Goal: Task Accomplishment & Management: Complete application form

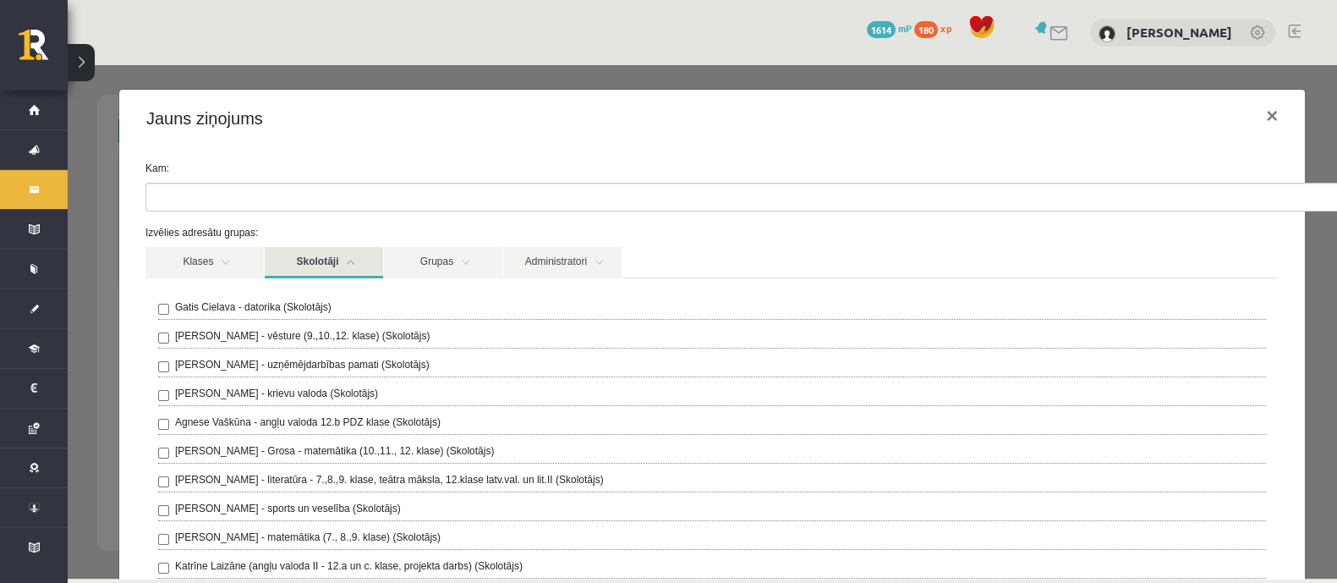
scroll to position [88, 0]
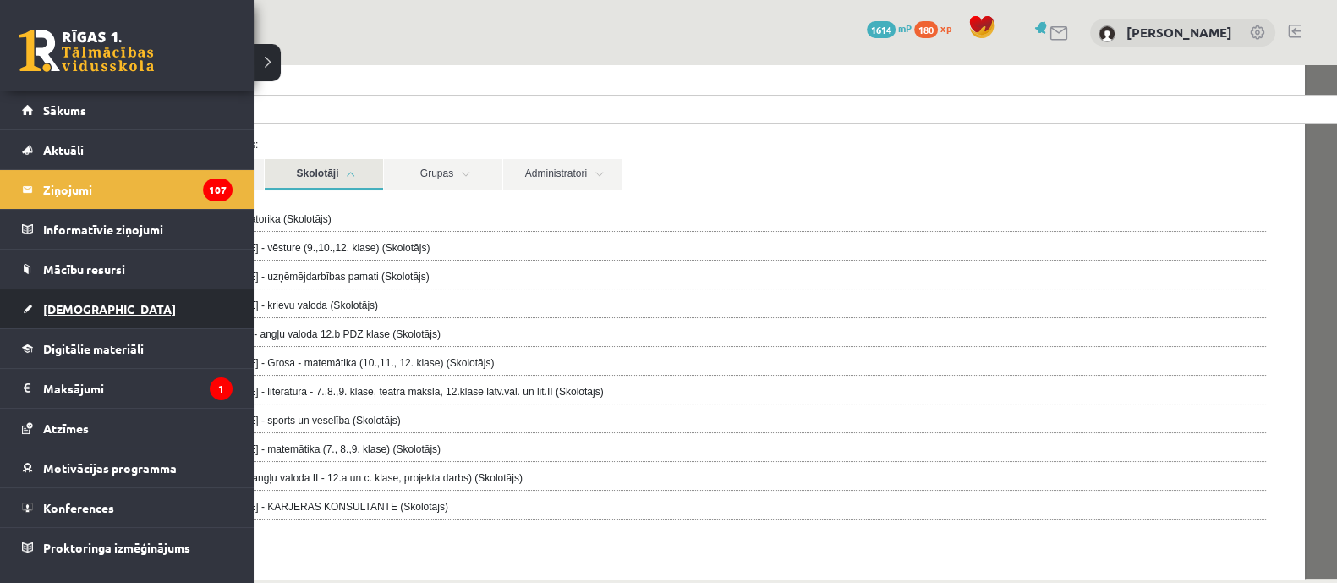
click at [67, 311] on span "[DEMOGRAPHIC_DATA]" at bounding box center [109, 308] width 133 height 15
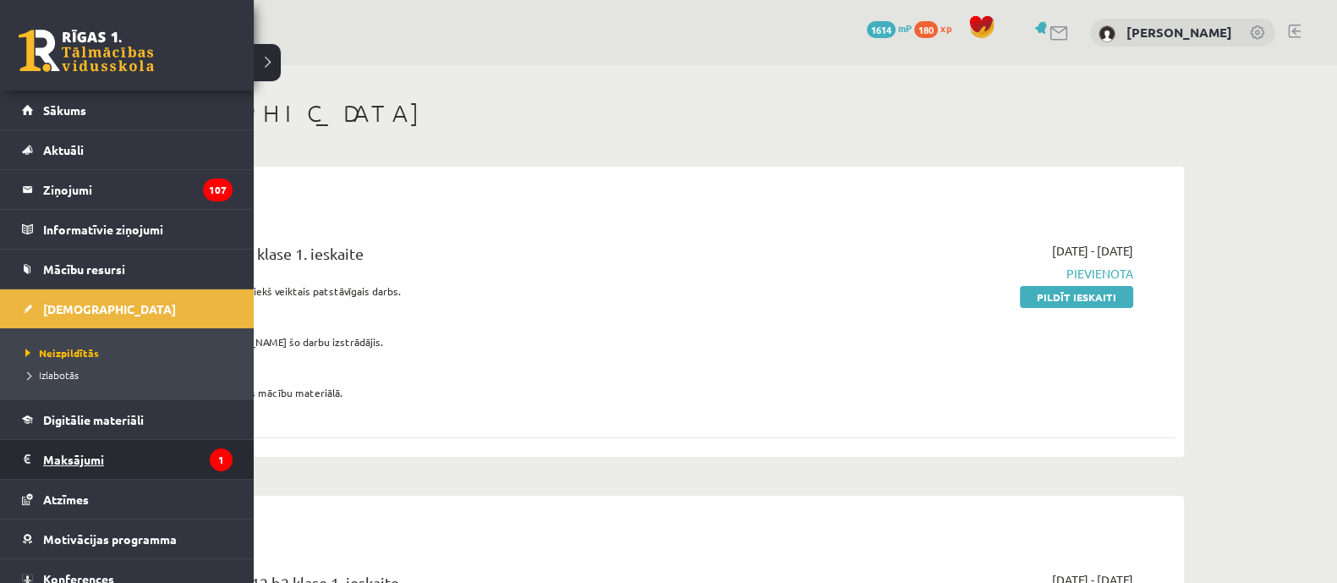
click at [90, 454] on legend "Maksājumi 1" at bounding box center [137, 459] width 189 height 39
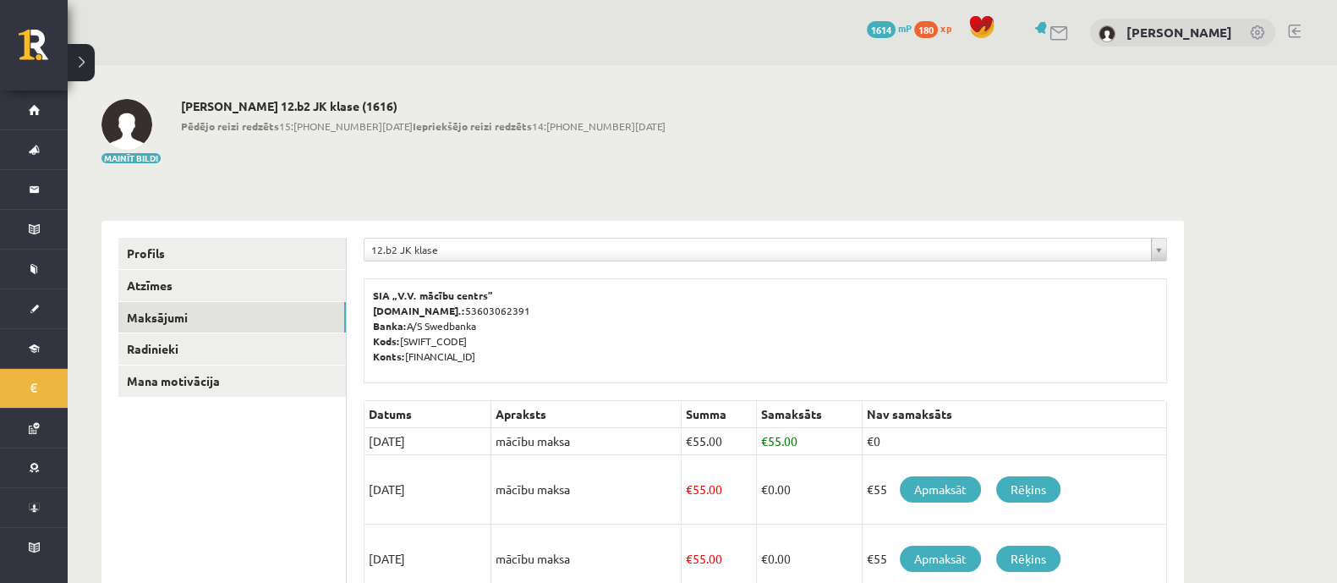
scroll to position [38, 0]
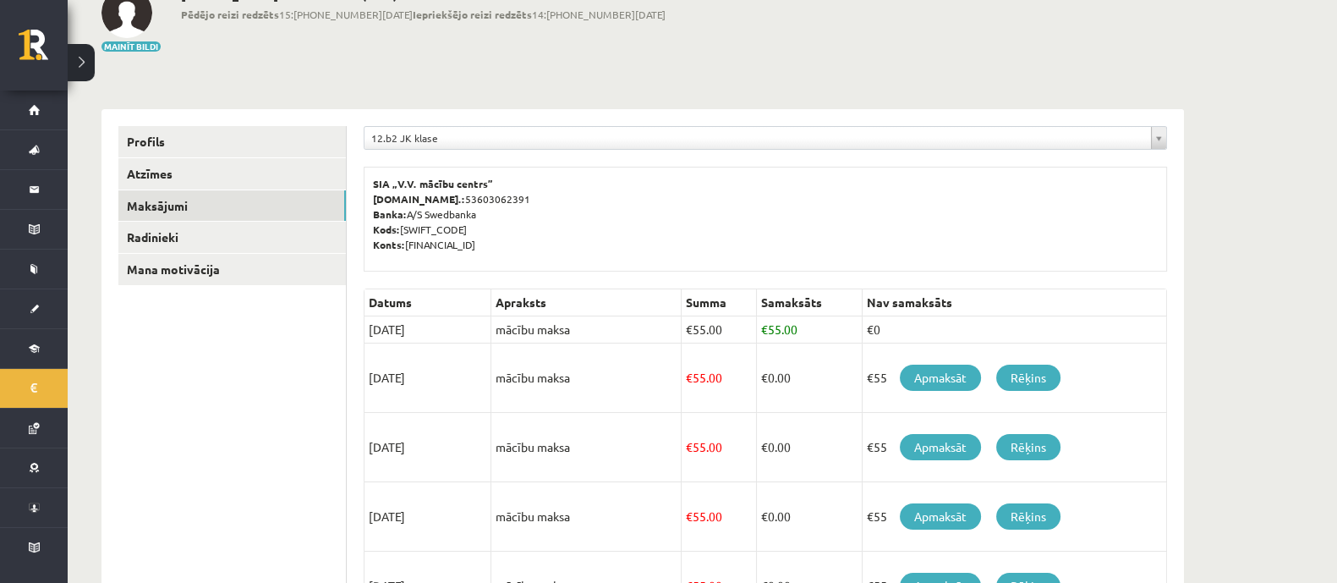
scroll to position [115, 0]
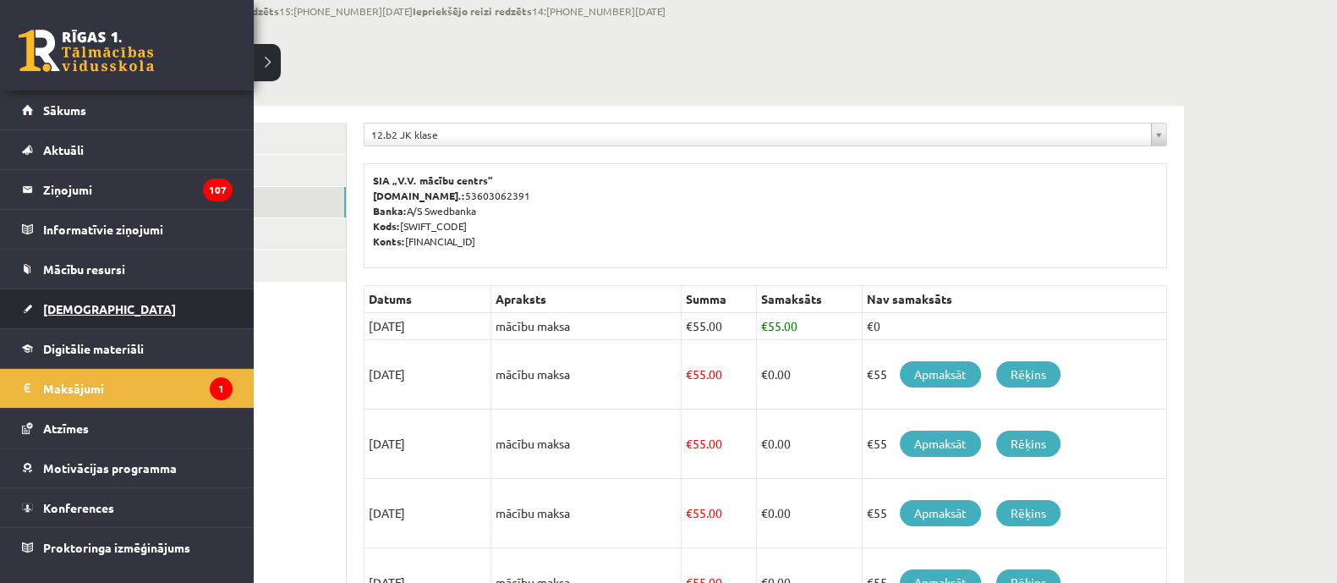
click at [72, 305] on span "[DEMOGRAPHIC_DATA]" at bounding box center [109, 308] width 133 height 15
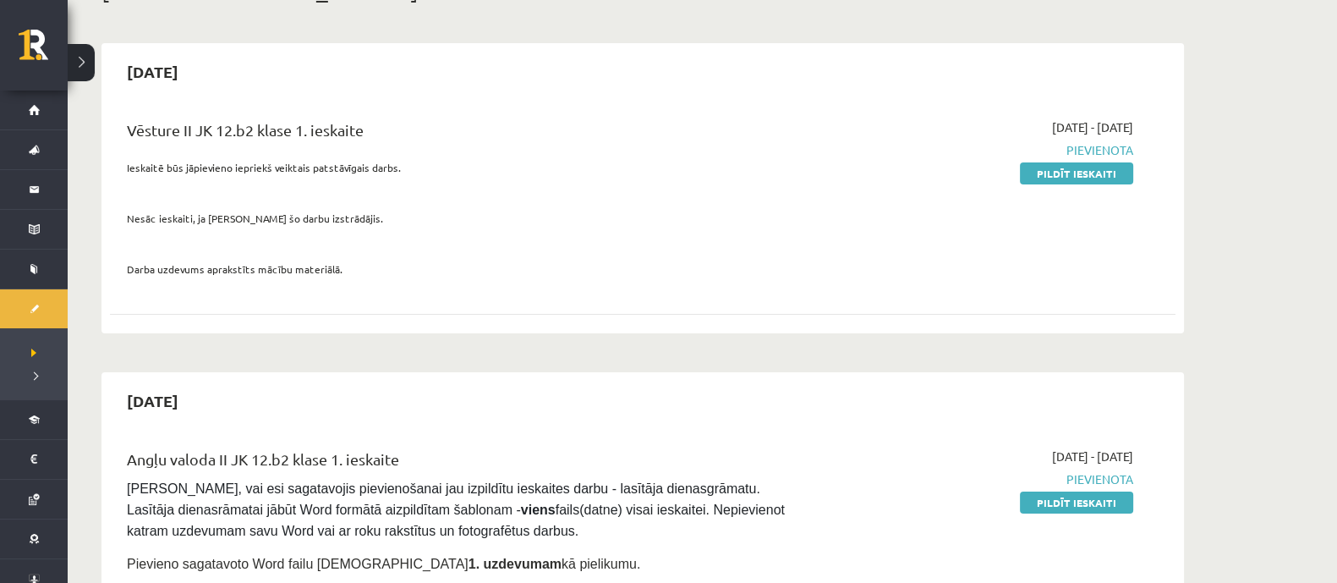
scroll to position [120, 0]
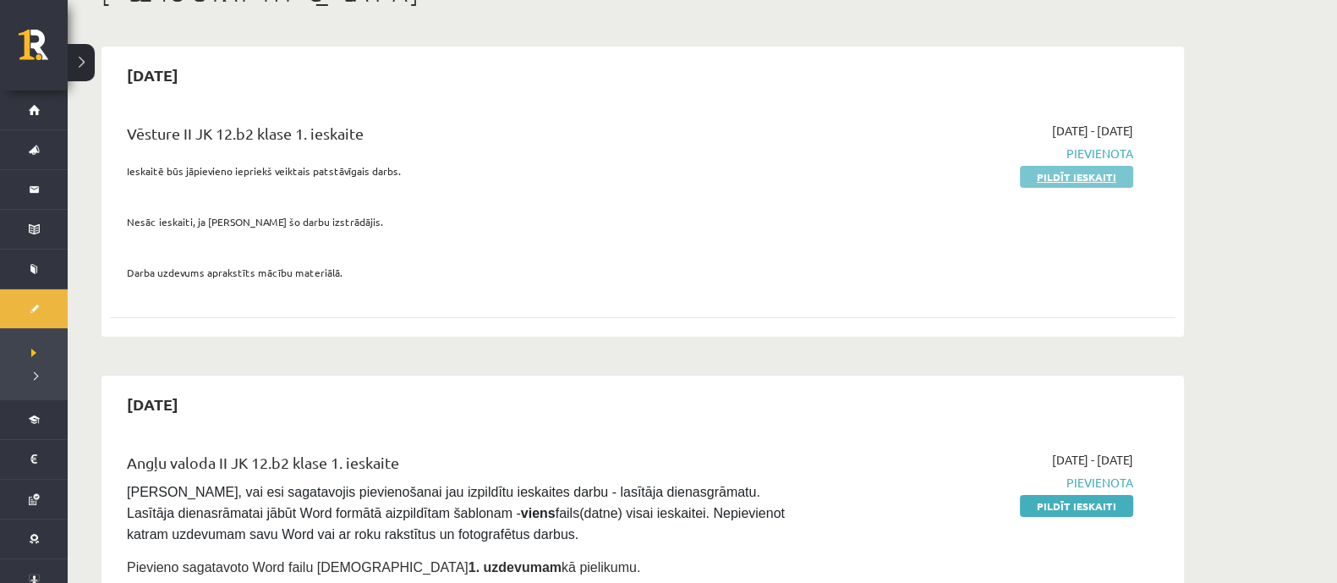
click at [1078, 181] on link "Pildīt ieskaiti" at bounding box center [1076, 177] width 113 height 22
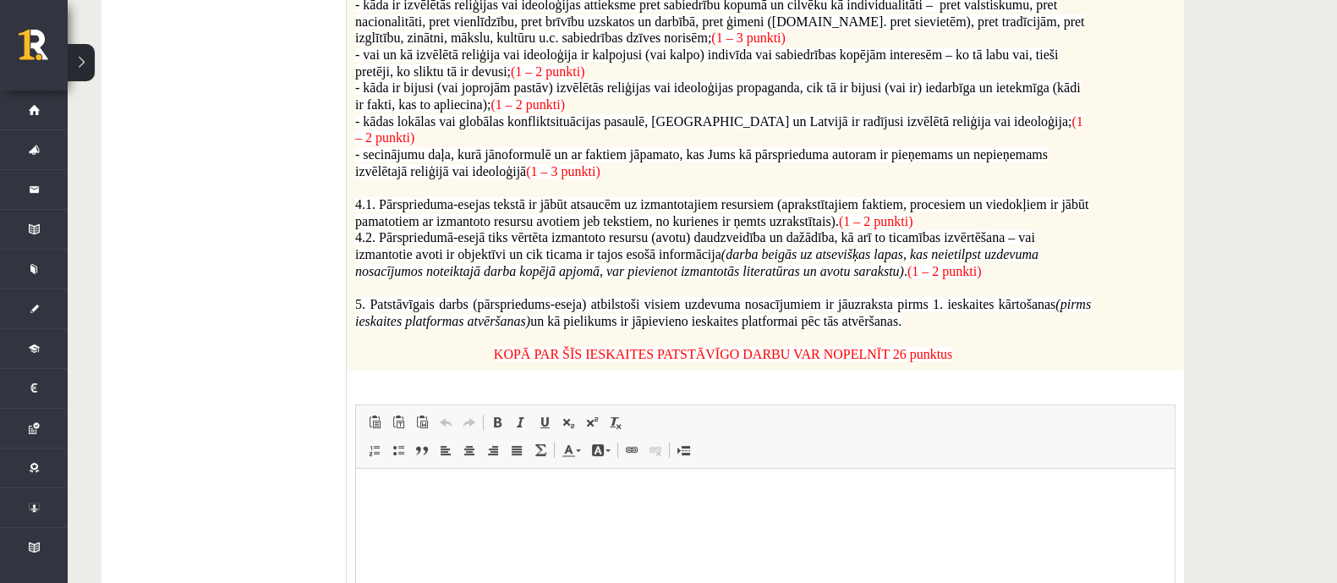
scroll to position [1109, 0]
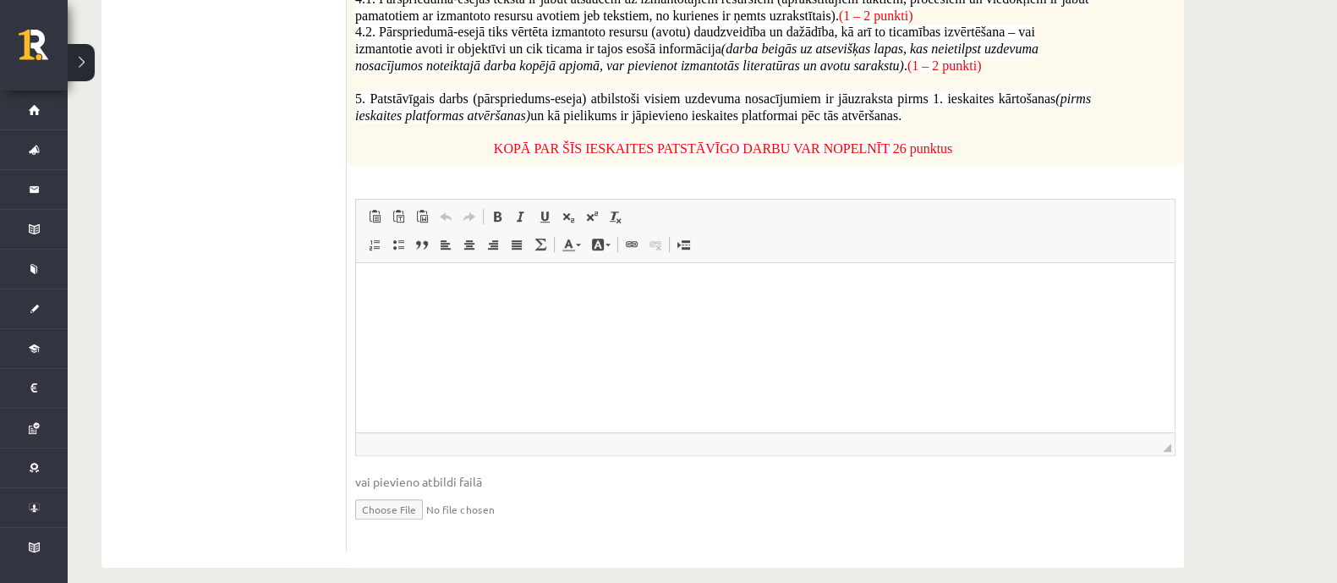
click at [409, 491] on input "file" at bounding box center [765, 508] width 820 height 35
type input "**********"
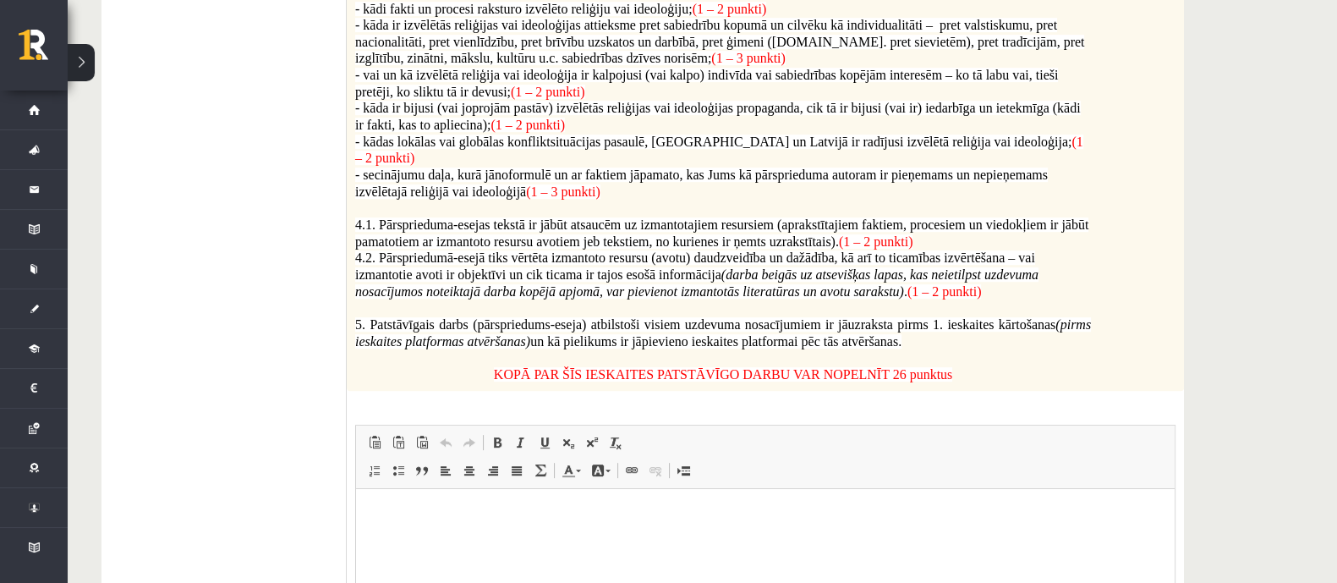
scroll to position [1128, 0]
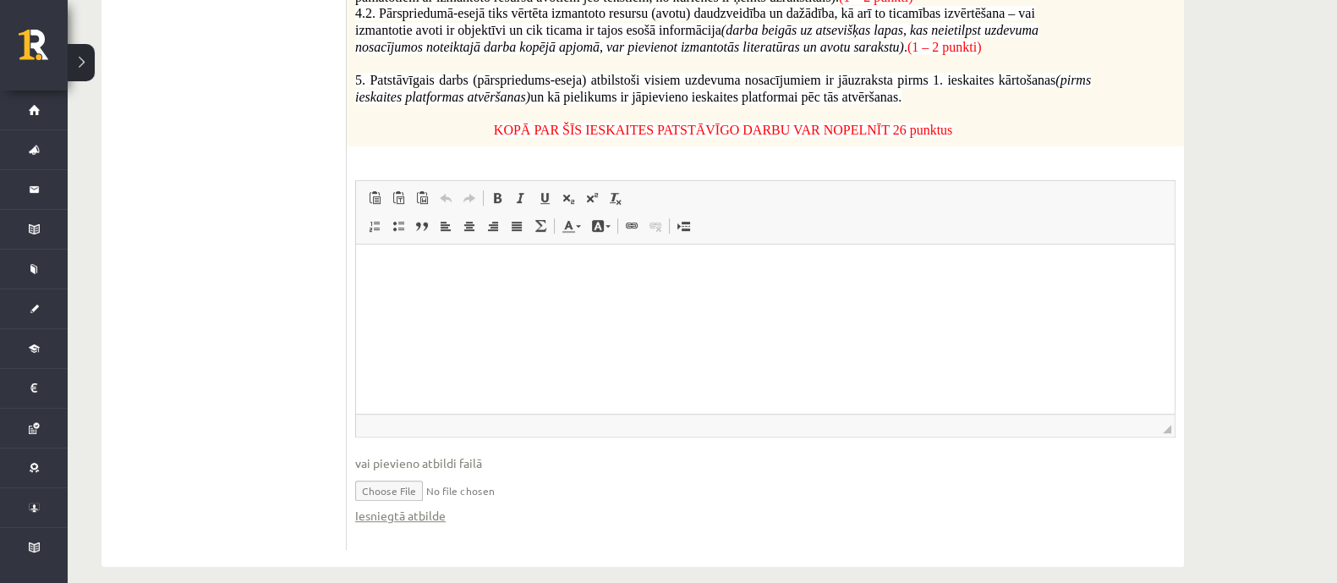
click at [502, 287] on html at bounding box center [765, 270] width 819 height 52
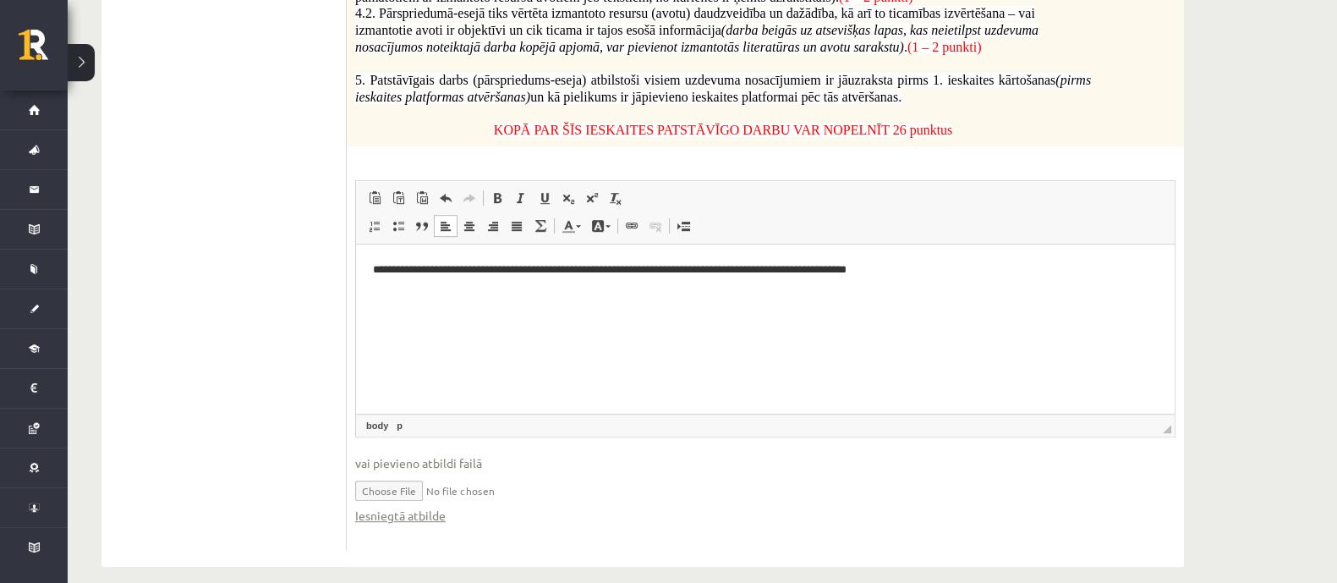
click at [830, 267] on p "**********" at bounding box center [765, 270] width 785 height 18
click at [480, 472] on input "file" at bounding box center [765, 489] width 820 height 35
drag, startPoint x: 511, startPoint y: 469, endPoint x: 484, endPoint y: 469, distance: 27.1
click at [484, 472] on input "file" at bounding box center [765, 489] width 820 height 35
click at [426, 476] on input "file" at bounding box center [765, 489] width 820 height 35
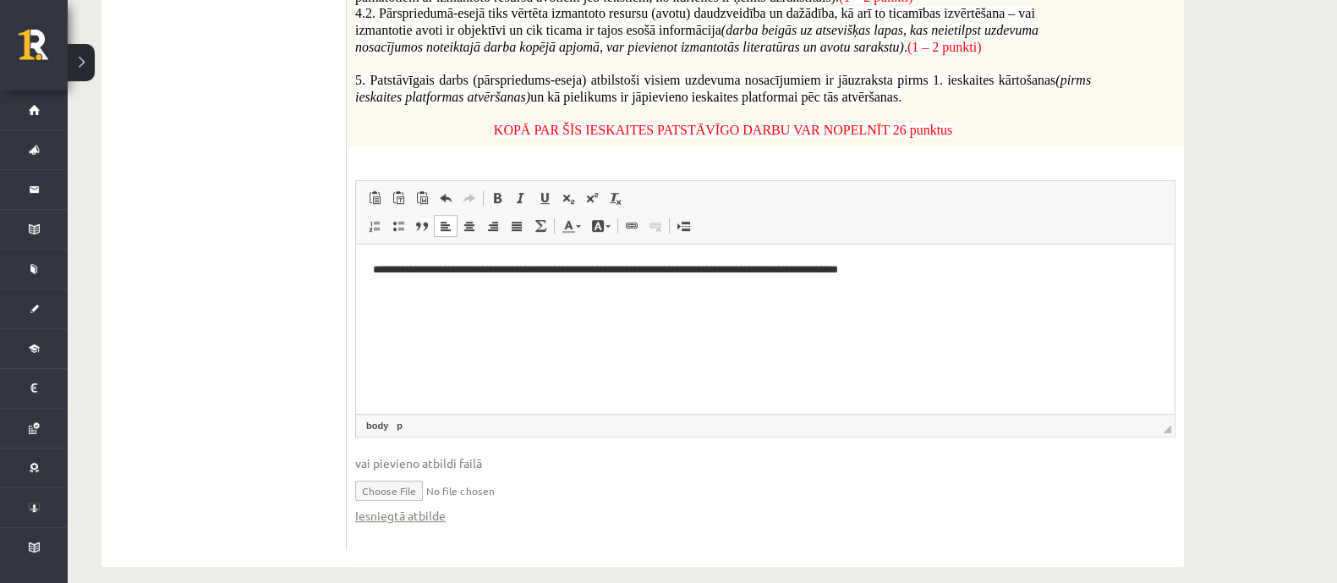
click at [465, 486] on input "file" at bounding box center [765, 489] width 820 height 35
type input "**********"
click at [478, 472] on input "file" at bounding box center [765, 489] width 820 height 35
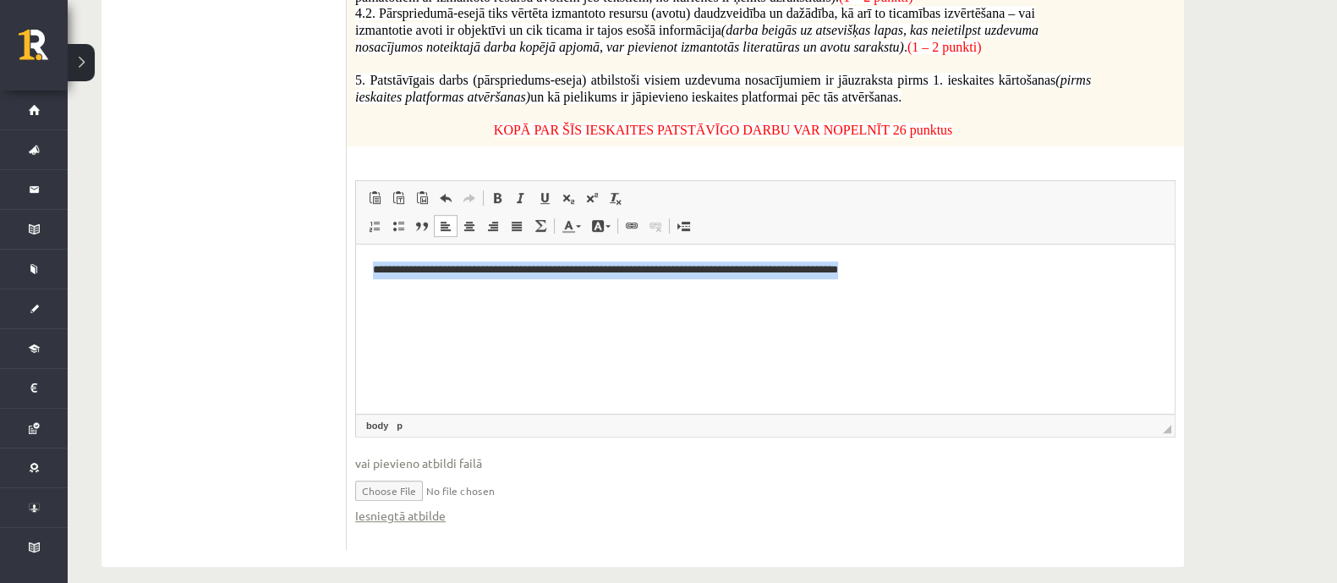
drag, startPoint x: 893, startPoint y: 258, endPoint x: 350, endPoint y: 223, distance: 544.2
click at [356, 244] on html "**********" at bounding box center [765, 270] width 819 height 52
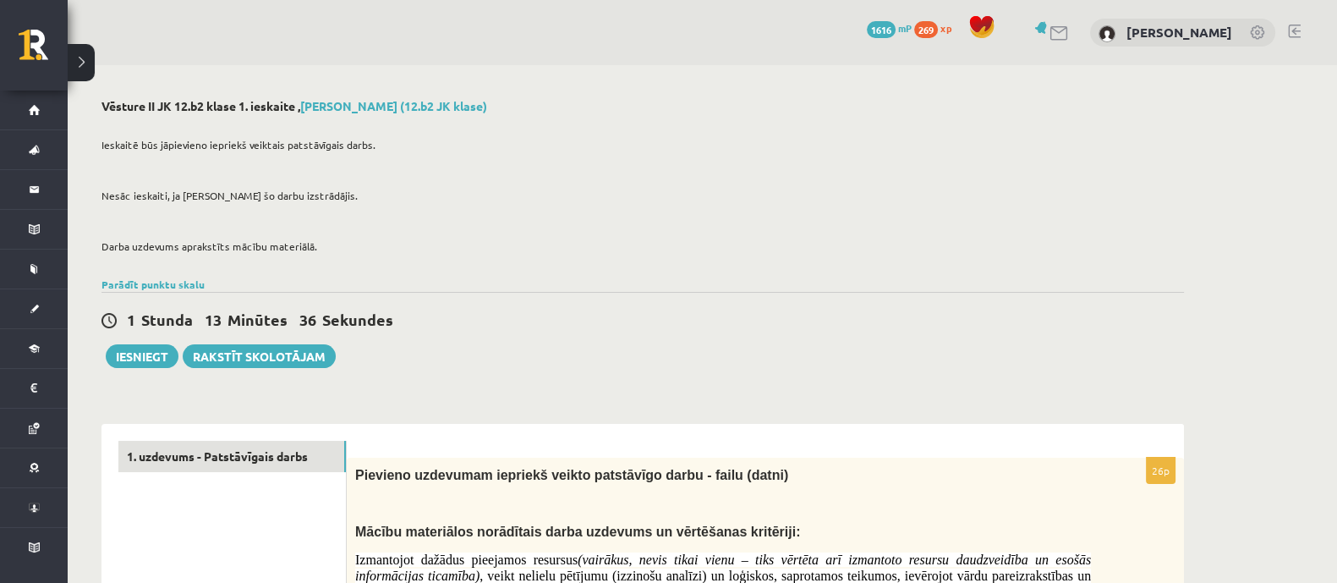
scroll to position [1, 0]
click at [155, 354] on button "Iesniegt" at bounding box center [142, 355] width 73 height 24
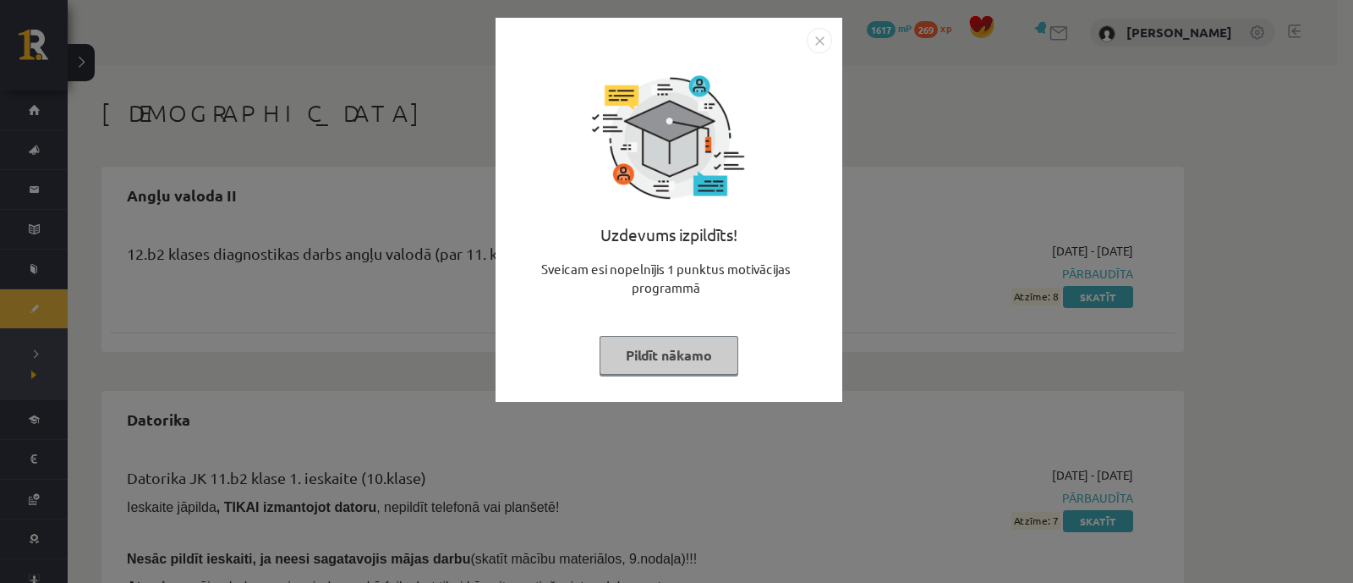
click at [683, 364] on button "Pildīt nākamo" at bounding box center [669, 355] width 139 height 39
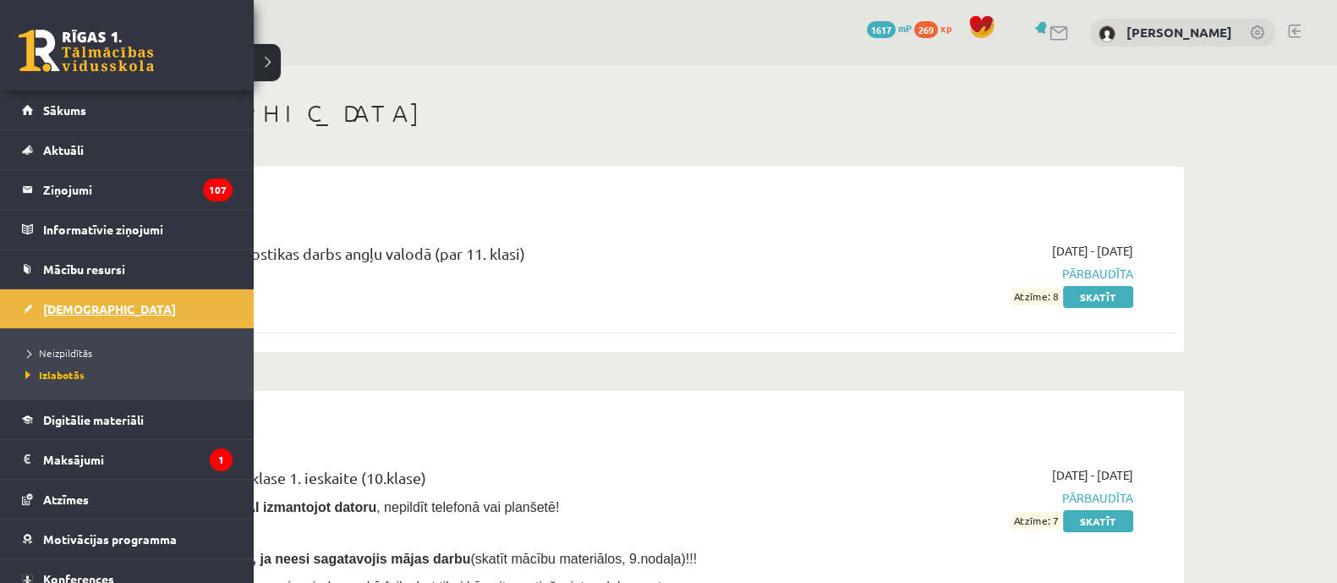
click at [79, 309] on span "[DEMOGRAPHIC_DATA]" at bounding box center [109, 308] width 133 height 15
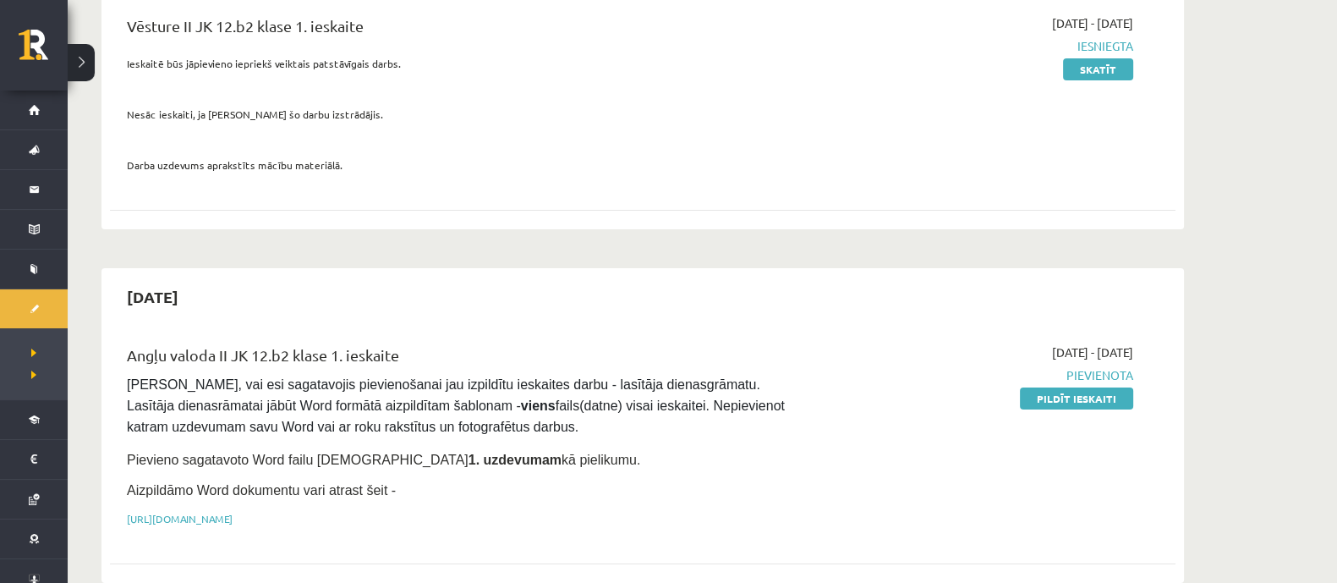
scroll to position [370, 0]
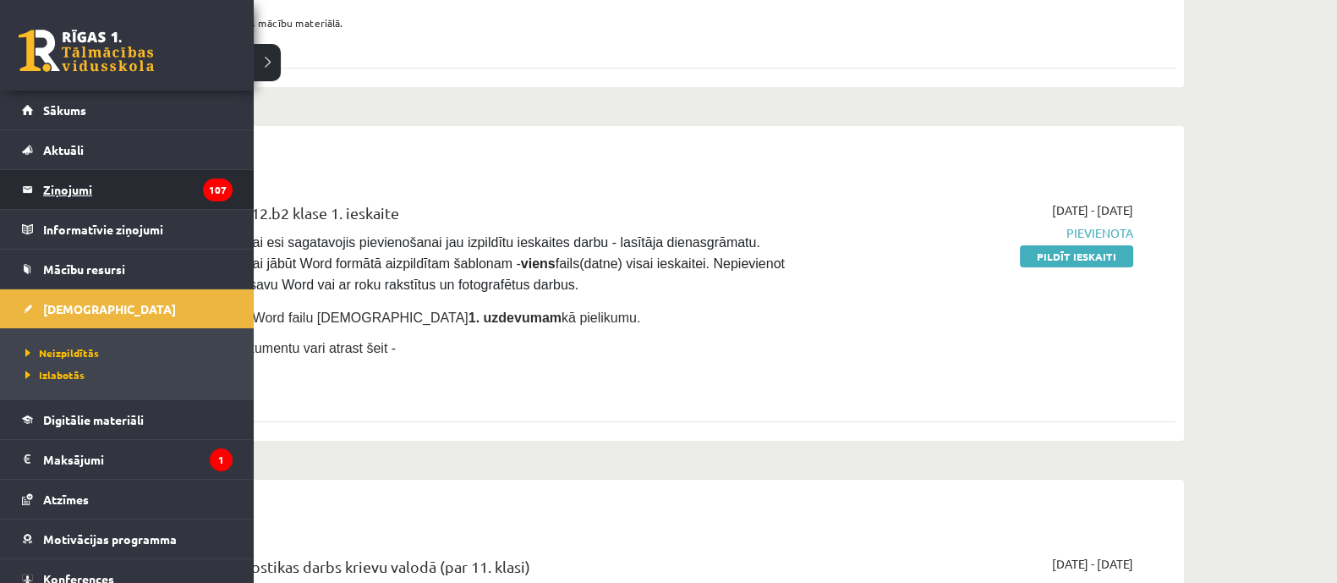
click at [83, 197] on legend "Ziņojumi 107" at bounding box center [137, 189] width 189 height 39
